Goal: Register for event/course

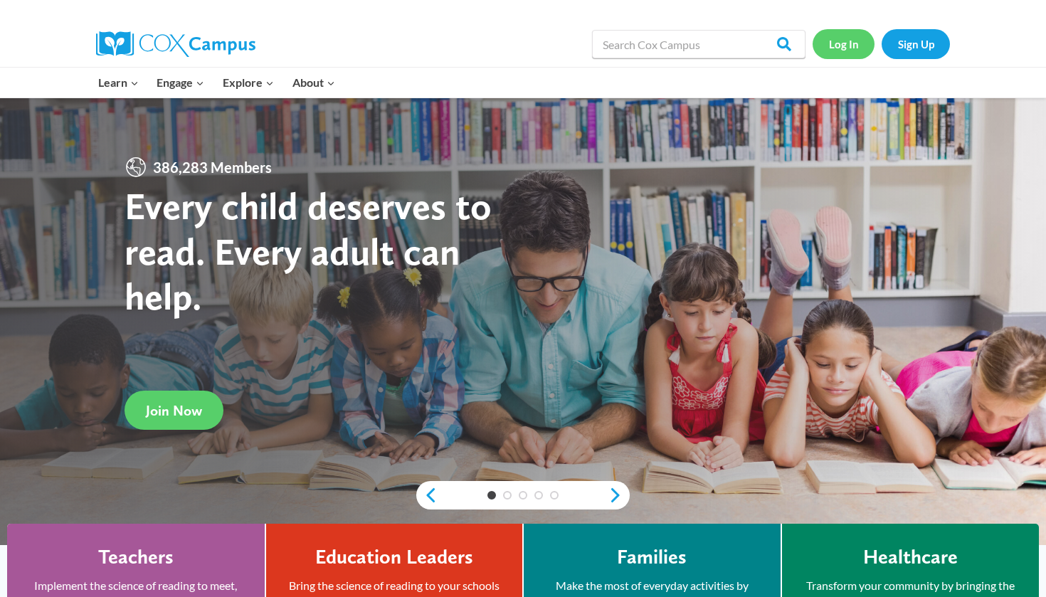
click at [852, 44] on link "Log In" at bounding box center [844, 43] width 62 height 29
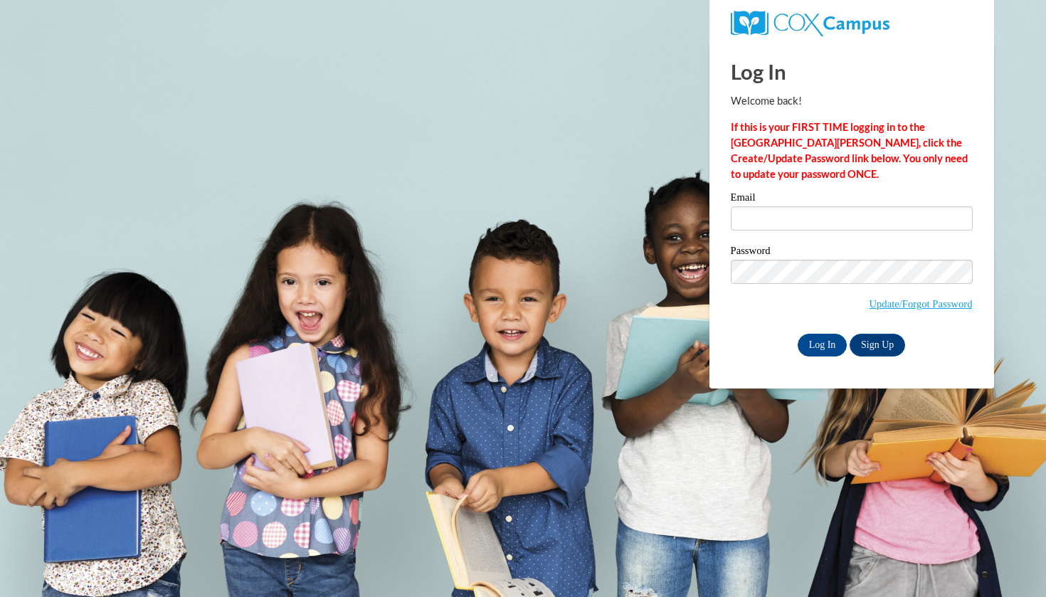
click at [851, 233] on div "Email" at bounding box center [852, 216] width 242 height 49
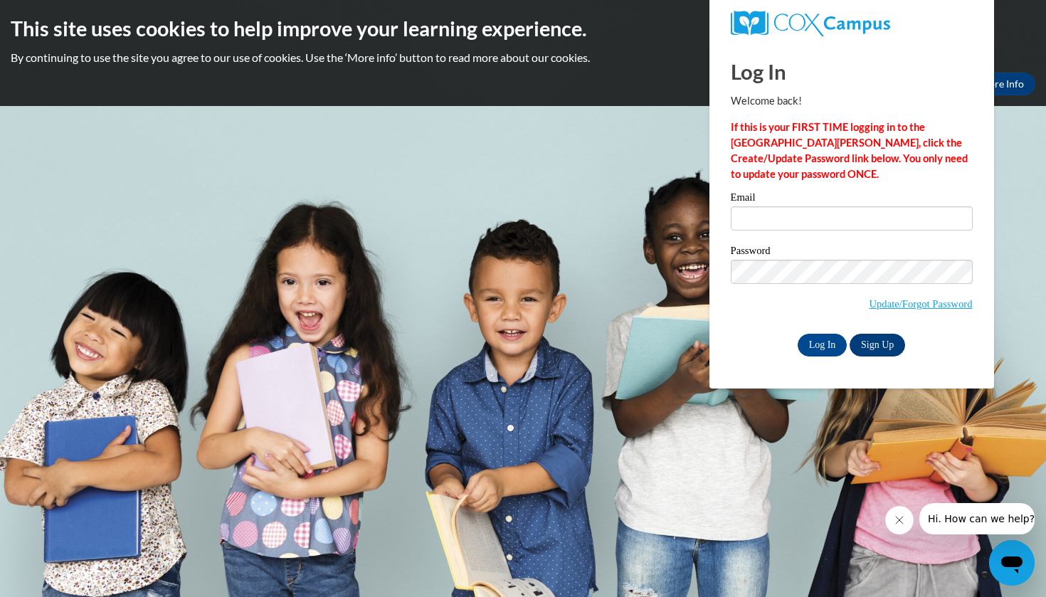
click at [865, 344] on link "Sign Up" at bounding box center [878, 345] width 56 height 23
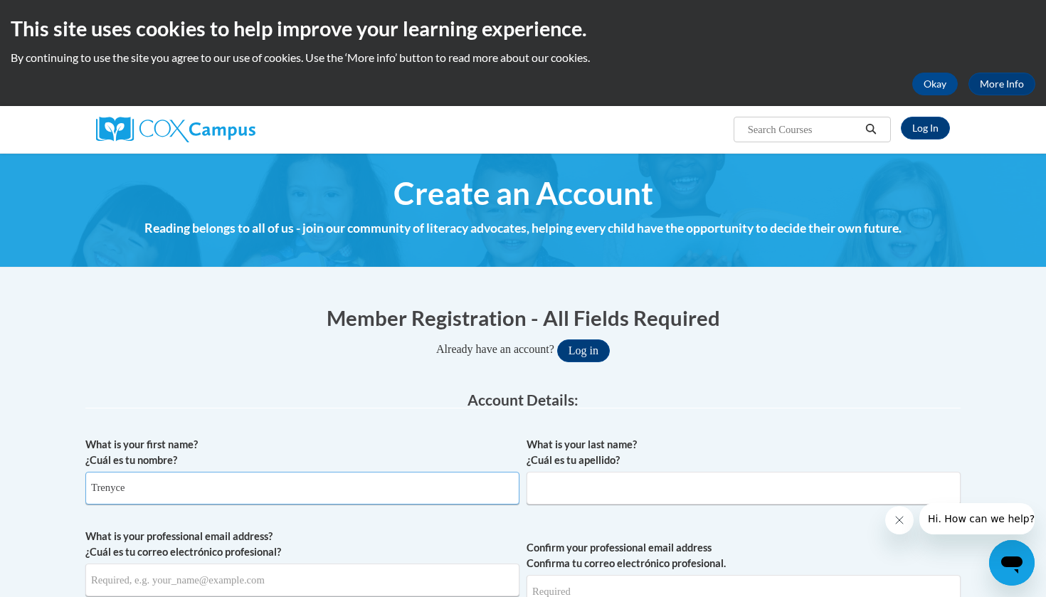
type input "Trenyce"
type input "neal"
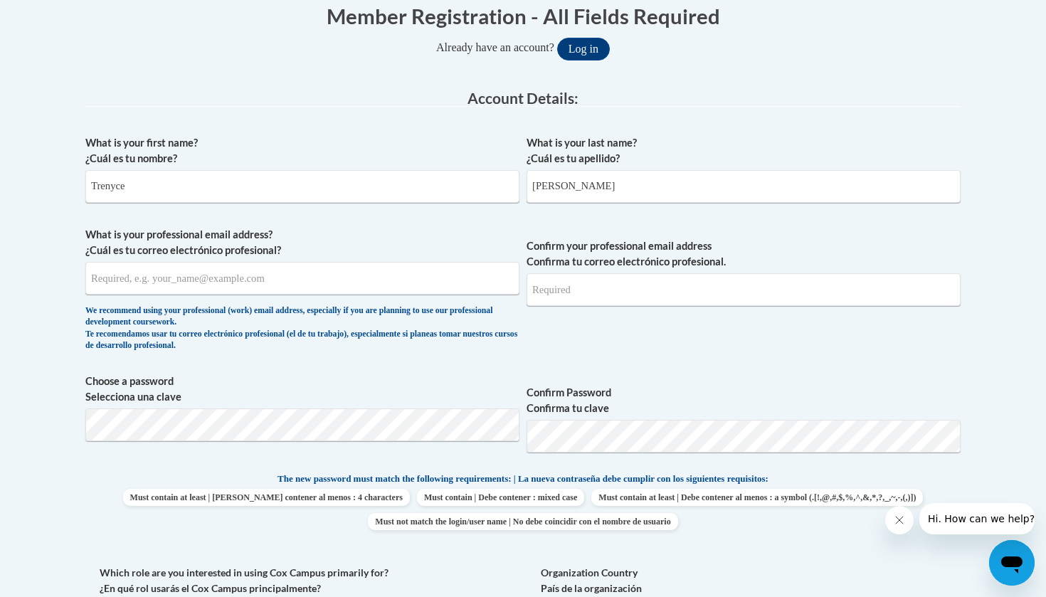
scroll to position [304, 0]
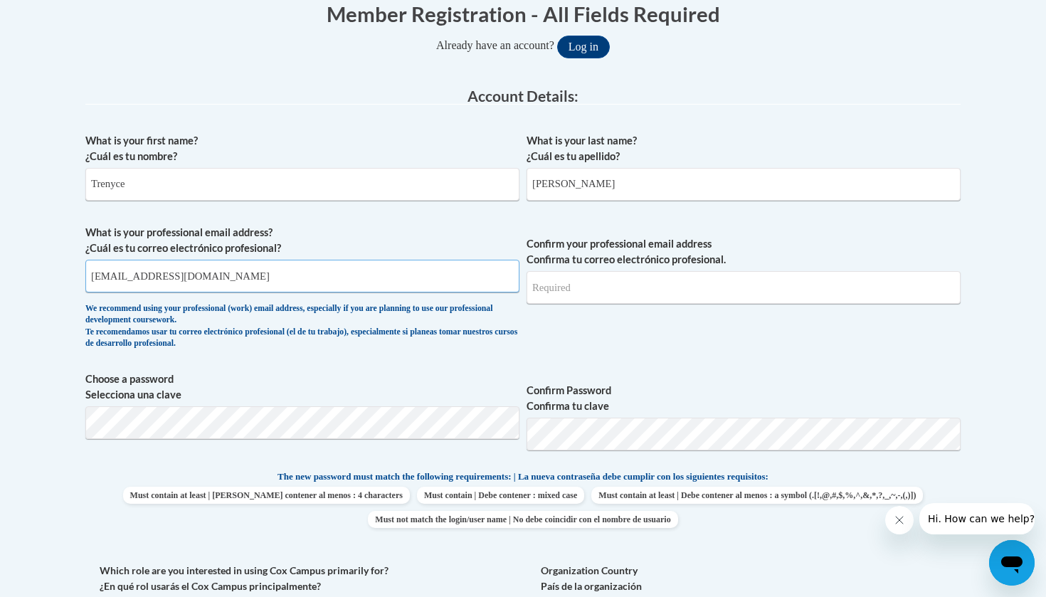
type input "trenyce.neal06@gmail.com"
click at [732, 383] on label "Confirm Password Confirma tu clave" at bounding box center [744, 398] width 434 height 31
click at [705, 383] on label "Confirm Password Confirma tu clave" at bounding box center [744, 398] width 434 height 31
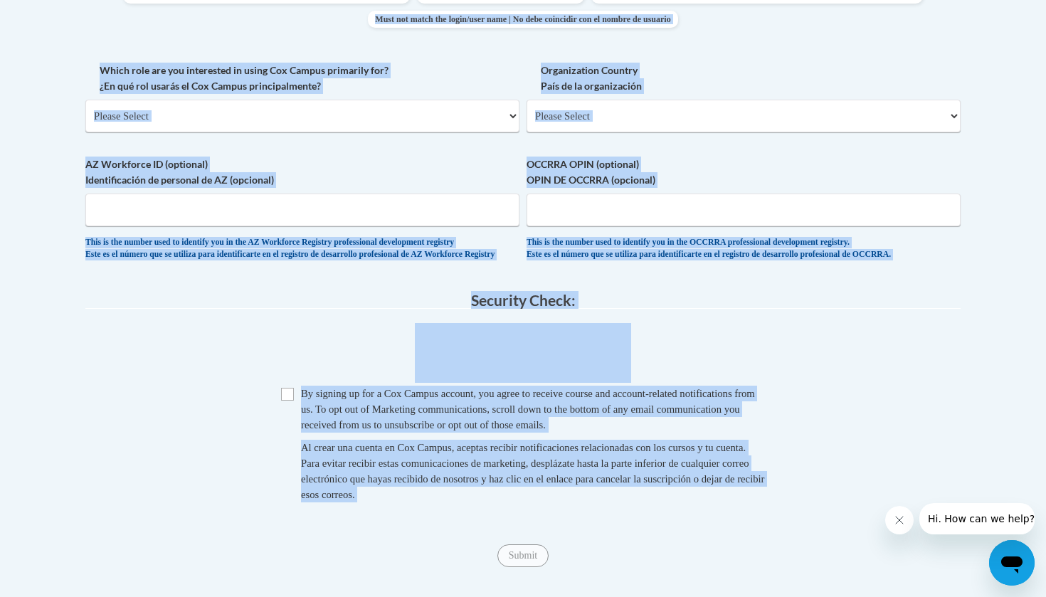
drag, startPoint x: 711, startPoint y: 376, endPoint x: 763, endPoint y: 596, distance: 226.1
click at [763, 596] on div "Member Registration - All Fields Required Already have an account? Log in Prefe…" at bounding box center [523, 83] width 897 height 1196
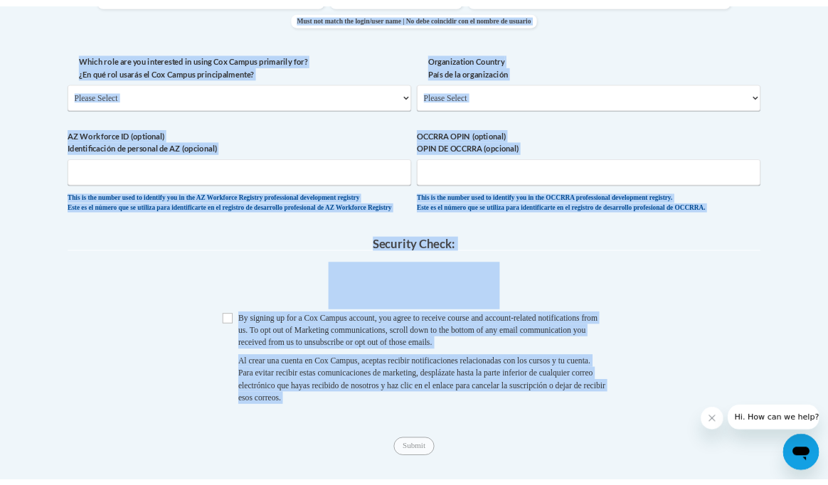
scroll to position [831, 0]
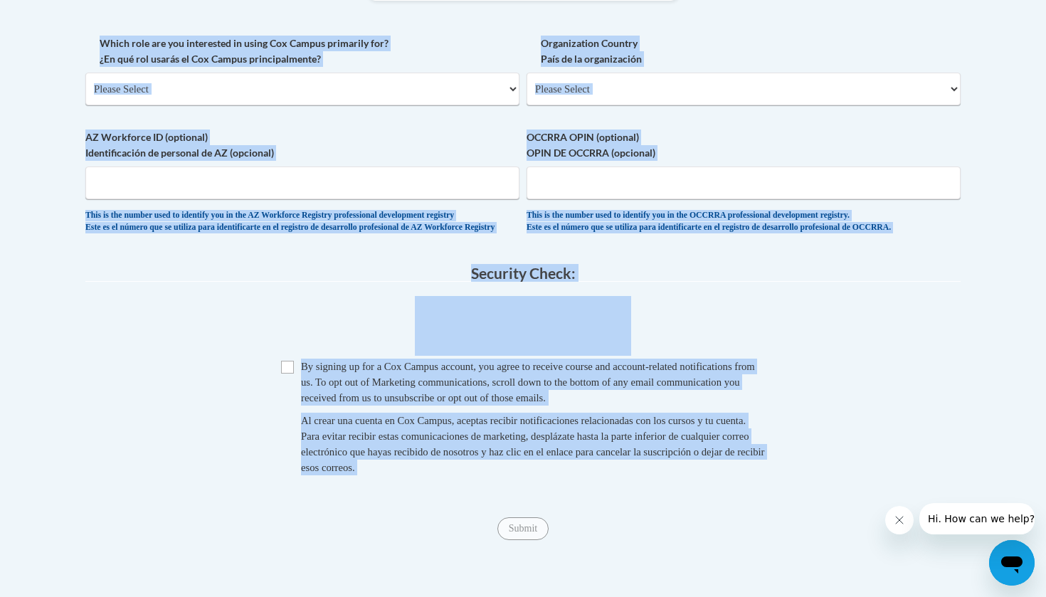
click at [10, 276] on body "This site uses cookies to help improve your learning experience. By continuing …" at bounding box center [523, 37] width 1046 height 1737
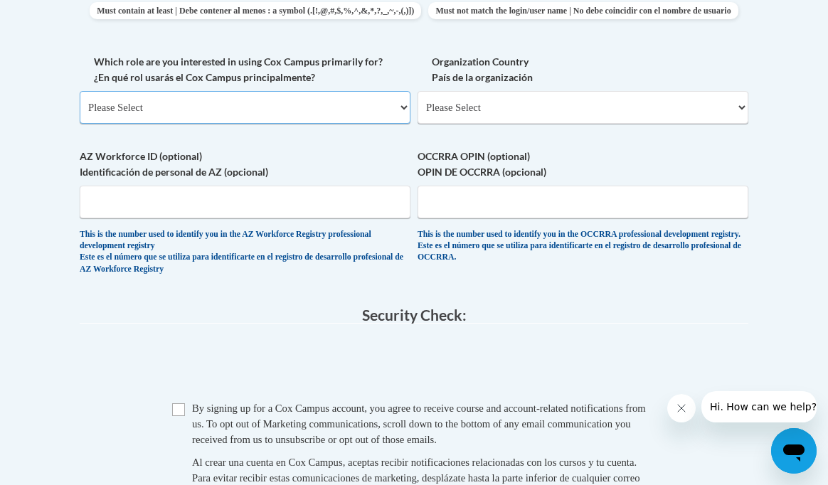
select select "fbf2d438-af2f-41f8-98f1-81c410e29de3"
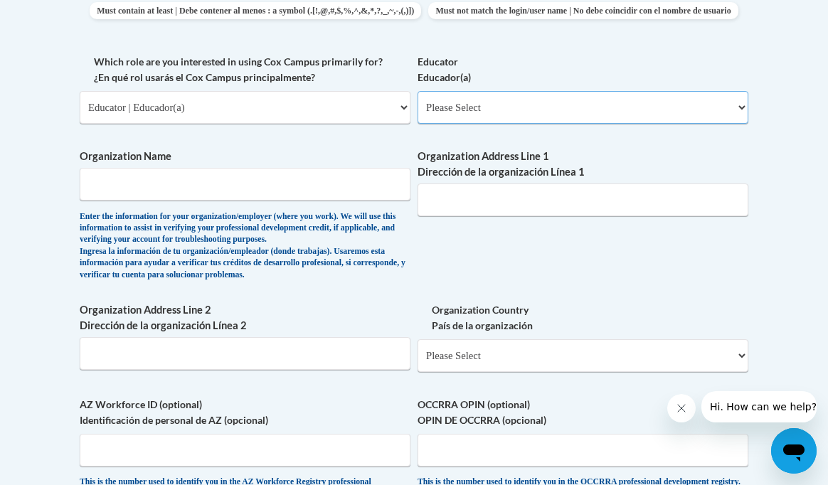
select select "5e2af403-4f2c-4e49-a02f-103e55d7b75b"
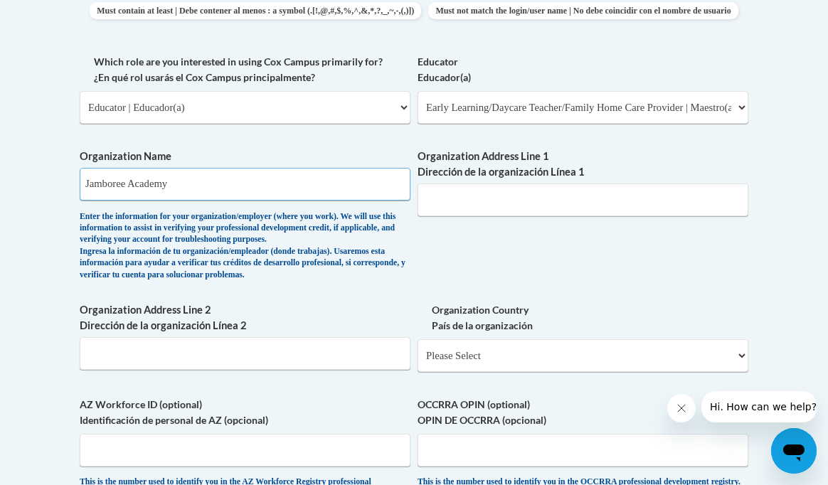
type input "Jamboree Academy"
click at [497, 263] on div "What is your first name? ¿Cuál es tu nombre? Trenyce What is your last name? ¿C…" at bounding box center [414, 77] width 669 height 921
select select "ad49bcad-a171-4b2e-b99c-48b446064914"
select select
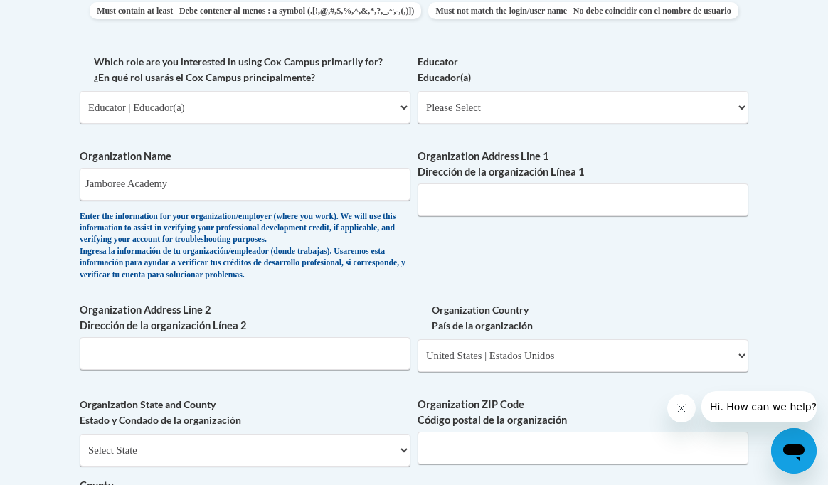
click at [465, 307] on div "What is your first name? ¿Cuál es tu nombre? Trenyce What is your last name? ¿C…" at bounding box center [414, 156] width 669 height 1079
click at [365, 440] on span "Organization State and County Estado y Condado de la organización Select State …" at bounding box center [245, 463] width 331 height 133
select select "Georgia"
click at [414, 418] on div "What is your first name? ¿Cuál es tu nombre? Trenyce What is your last name? ¿C…" at bounding box center [414, 156] width 669 height 1079
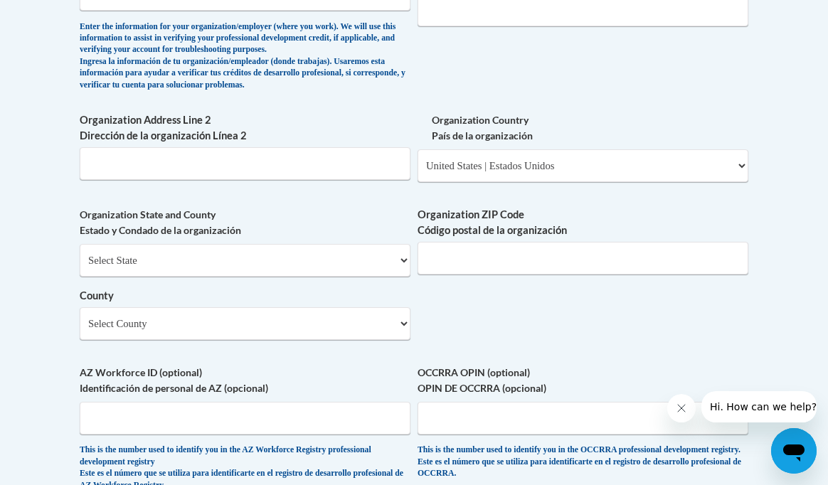
scroll to position [1022, 0]
type input "30127"
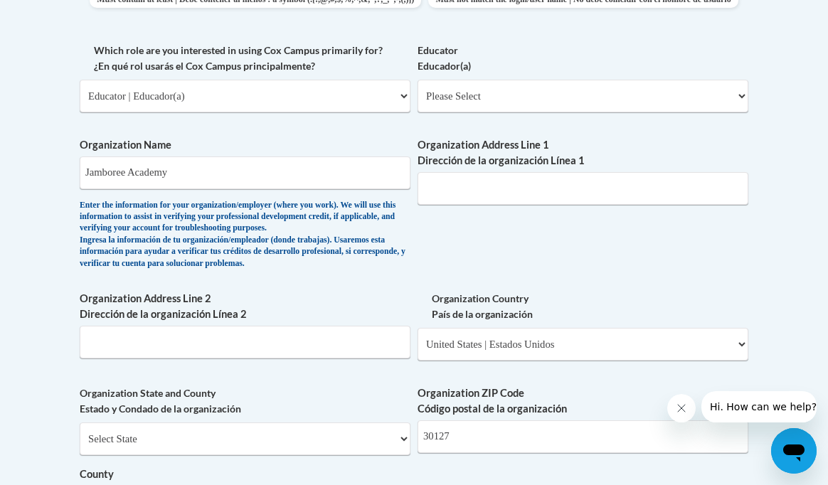
scroll to position [846, 0]
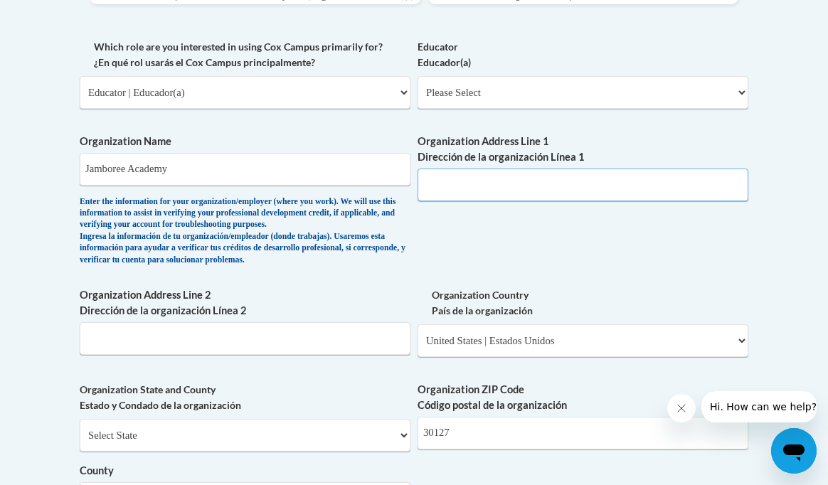
paste input "4421 Marietta St, Powder Springs, GA 30127"
type input "4421 Marietta St, Powder Springs, GA 30127"
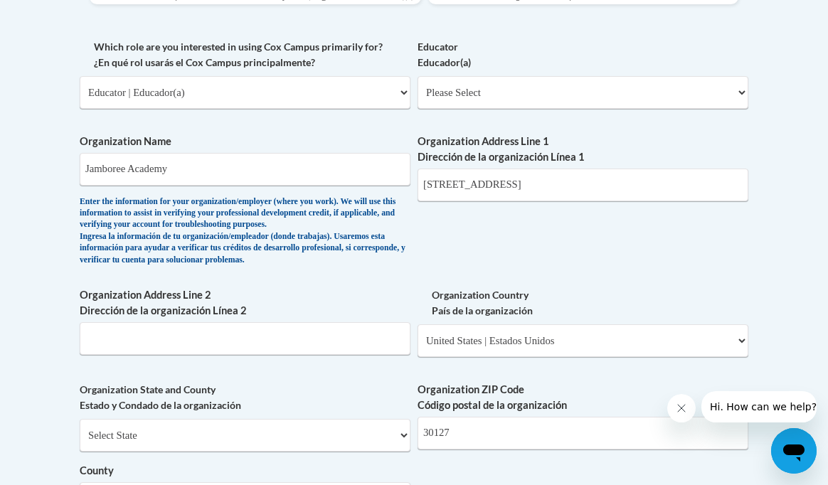
click at [522, 253] on div "What is your first name? ¿Cuál es tu nombre? Trenyce What is your last name? ¿C…" at bounding box center [414, 141] width 669 height 1079
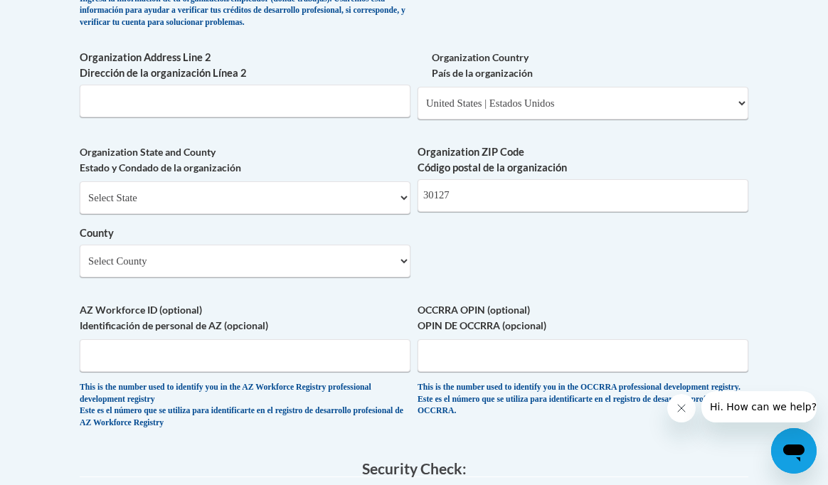
scroll to position [1090, 0]
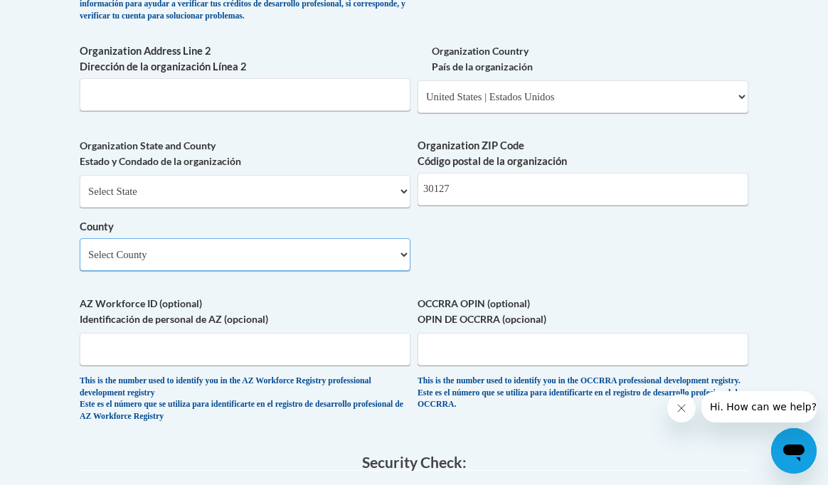
select select "Cobb"
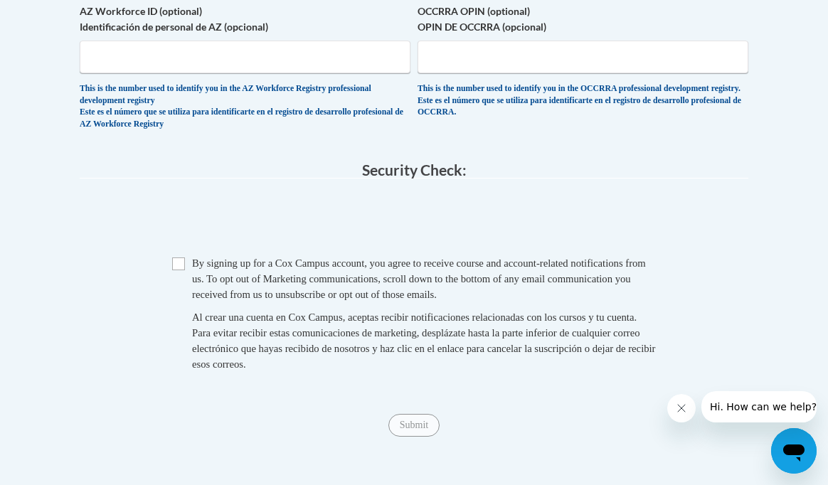
scroll to position [1399, 0]
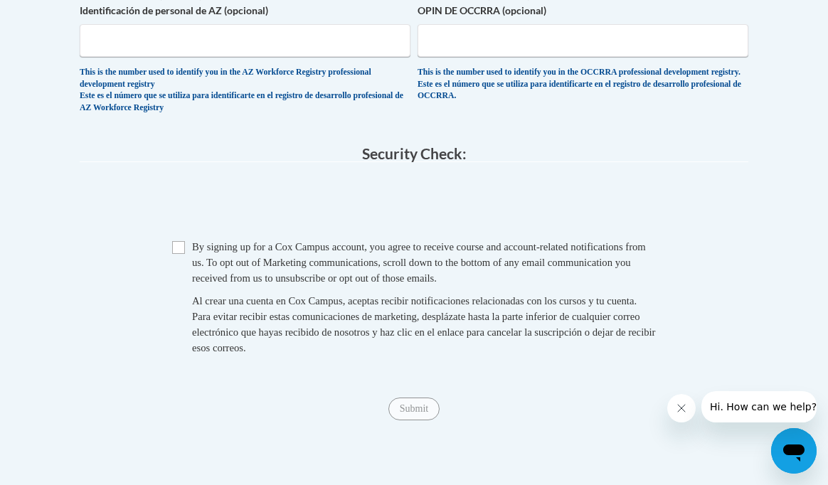
click at [181, 245] on span "Checkbox By signing up for a Cox Campus account, you agree to receive course an…" at bounding box center [414, 304] width 484 height 131
click at [179, 241] on input "Checkbox" at bounding box center [178, 247] width 13 height 13
checkbox input "true"
click at [399, 398] on input "Submit" at bounding box center [414, 409] width 51 height 23
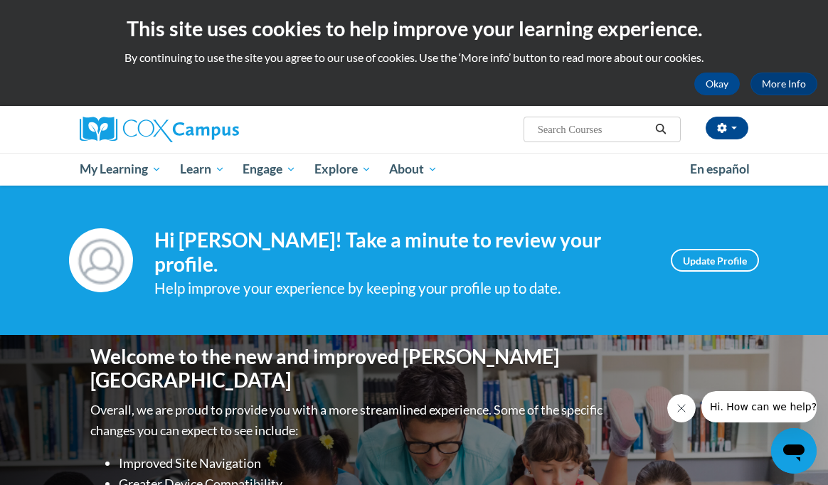
click at [574, 122] on input "Search..." at bounding box center [594, 129] width 114 height 17
type input "build my brain"
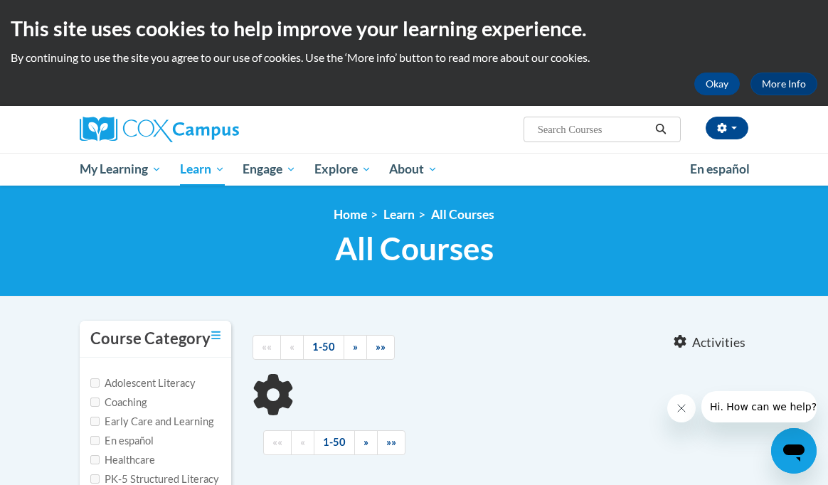
click at [475, 241] on span "All Courses" at bounding box center [414, 249] width 159 height 38
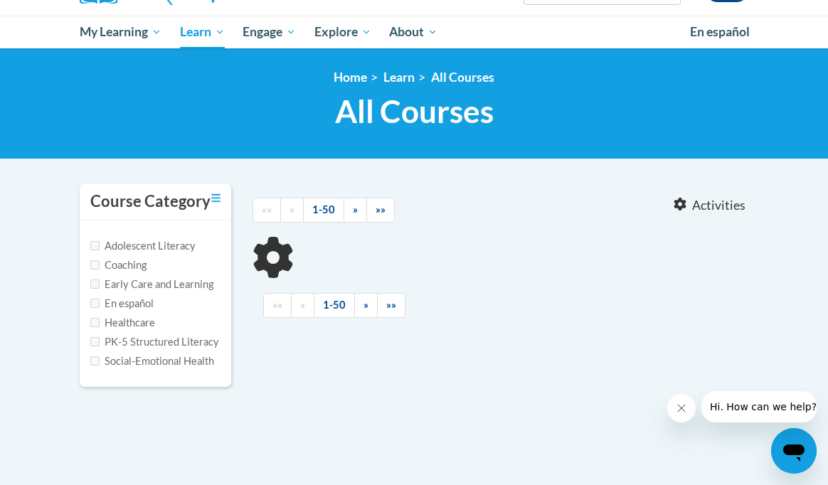
scroll to position [130, 0]
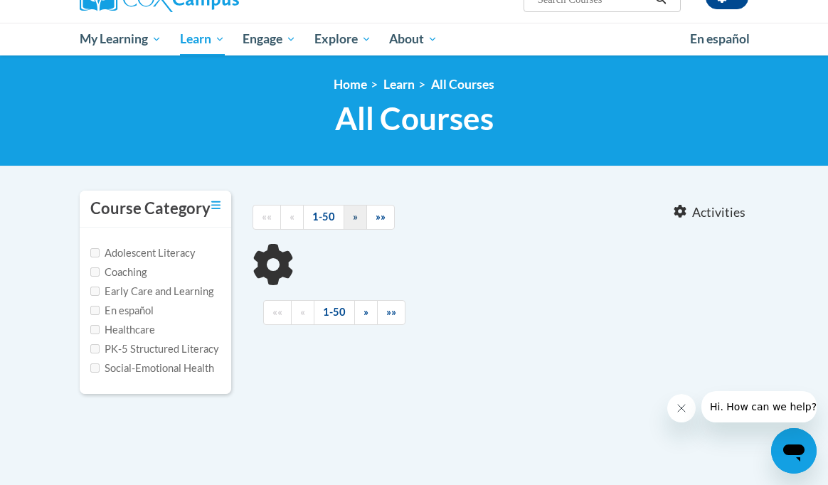
click at [350, 218] on link "»" at bounding box center [355, 217] width 23 height 25
type input "build my brain"
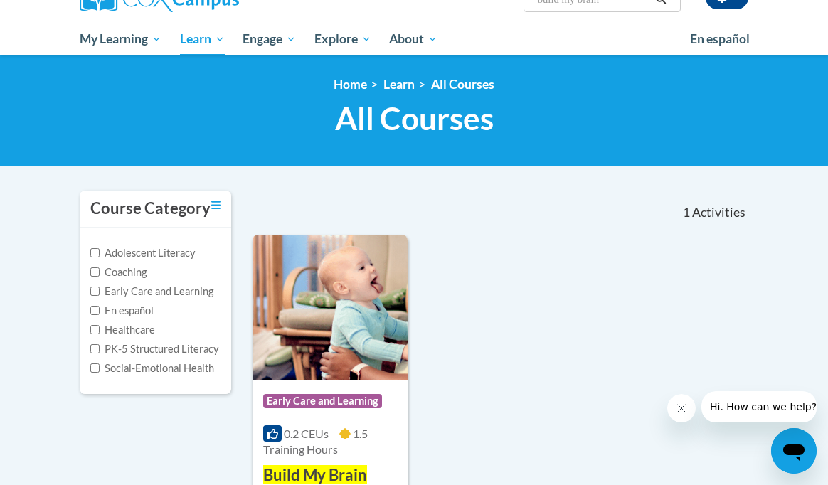
click at [330, 225] on nav "«« « 1-1 » »» 1 Activities CEUs" at bounding box center [501, 213] width 518 height 44
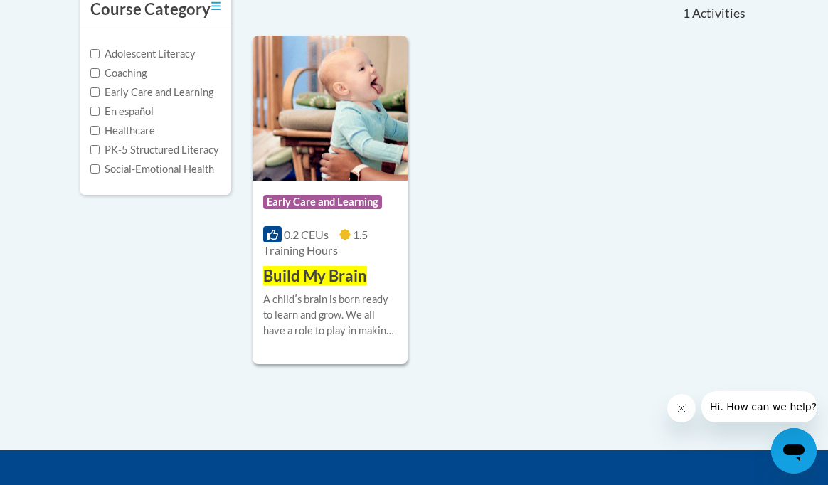
scroll to position [346, 0]
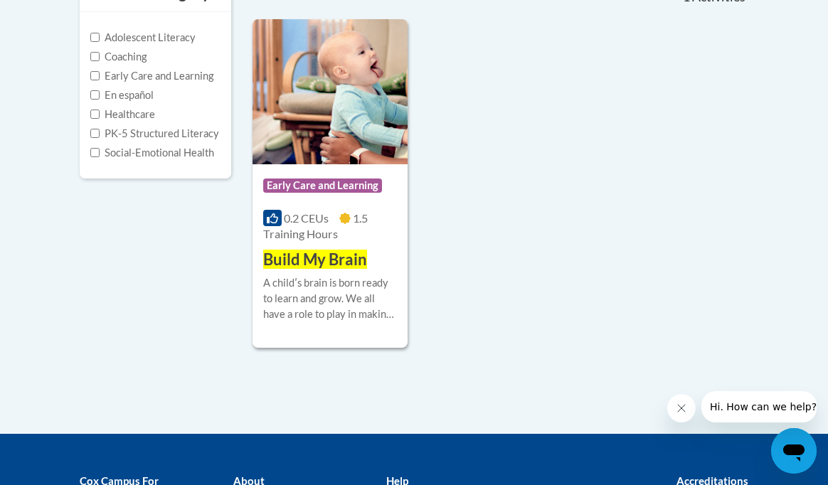
click at [340, 129] on img at bounding box center [330, 91] width 155 height 145
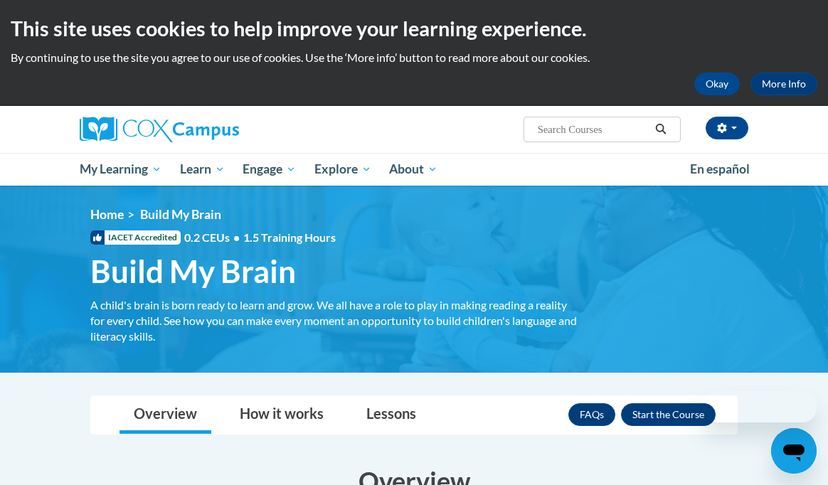
click at [347, 266] on h1 "Build My Brain A child's brain is born ready to learn and grow. We all have a r…" at bounding box center [336, 272] width 512 height 38
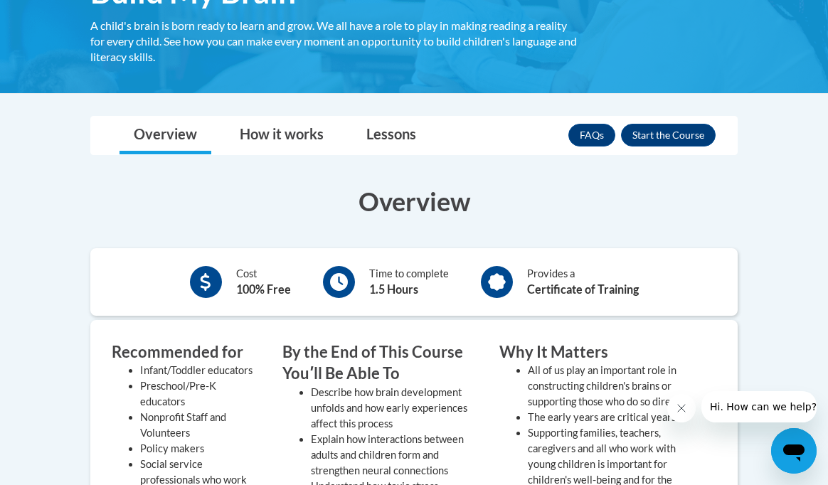
scroll to position [296, 0]
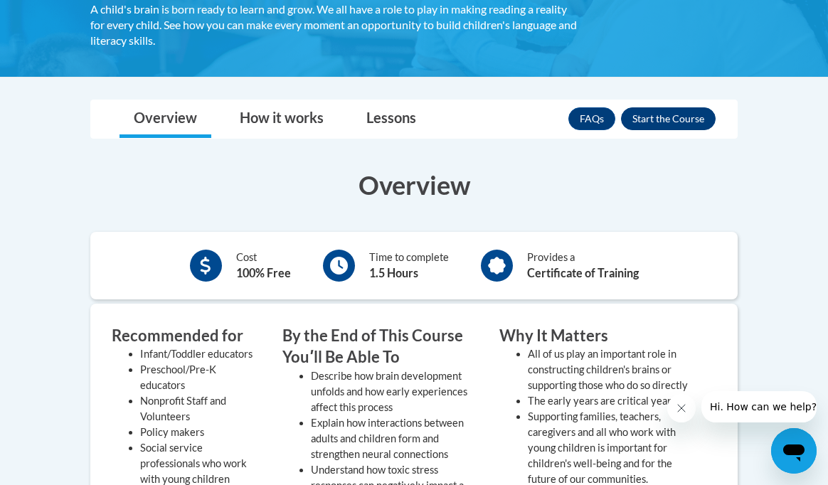
click at [637, 112] on button "Enroll" at bounding box center [668, 118] width 95 height 23
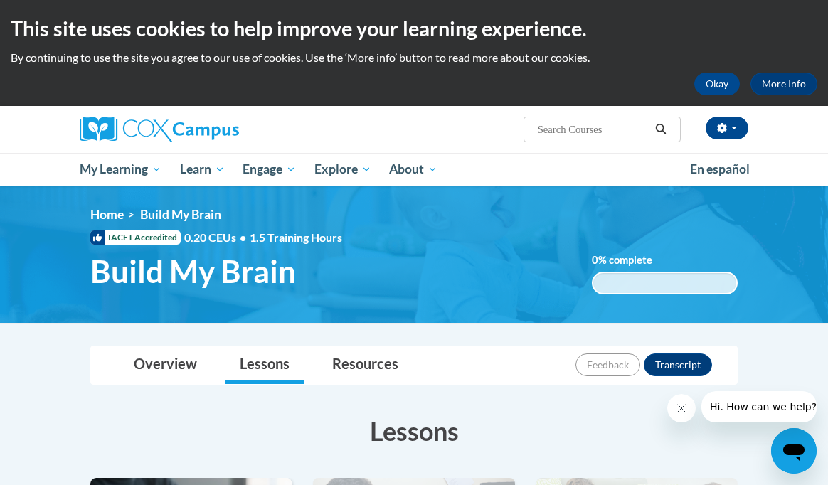
click at [507, 242] on div "<en>Home</en><fr>Accueil</fr><de>Zuhause</de><it>Casa</it><es>Casa</es><pt>Casa…" at bounding box center [414, 254] width 690 height 95
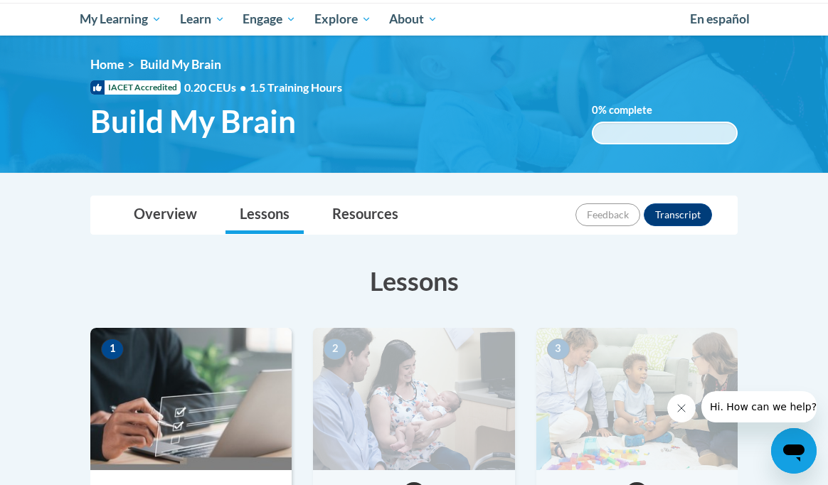
scroll to position [144, 0]
